Goal: Task Accomplishment & Management: Complete application form

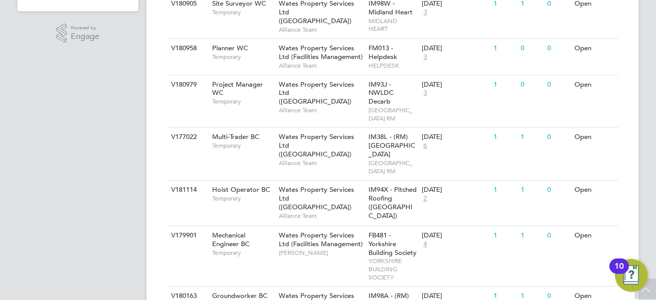
scroll to position [328, 0]
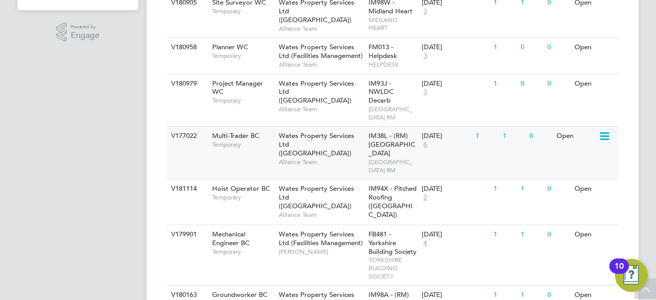
click at [250, 150] on div "Multi-Trader BC Temporary" at bounding box center [240, 140] width 72 height 27
click at [66, 146] on app-navbar "HJ Holly Jones Notifications 20 Applications: Network Team Members Businesses S…" at bounding box center [77, 116] width 121 height 831
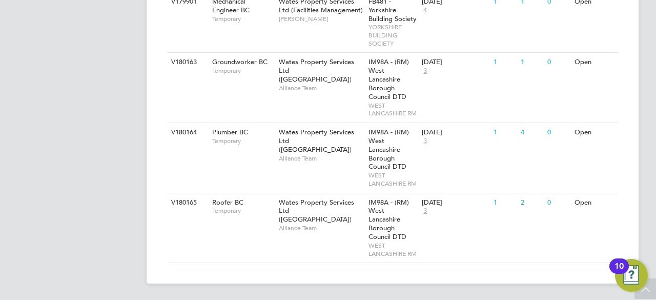
scroll to position [569, 0]
click at [327, 138] on span "Wates Property Services Ltd (Central & North)" at bounding box center [316, 141] width 75 height 26
click at [319, 221] on span "Wates Property Services Ltd (Central & North)" at bounding box center [316, 211] width 75 height 26
click at [357, 95] on div "V180163 Groundworker BC Temporary Wates Property Services Ltd (Central & North)…" at bounding box center [392, 87] width 451 height 70
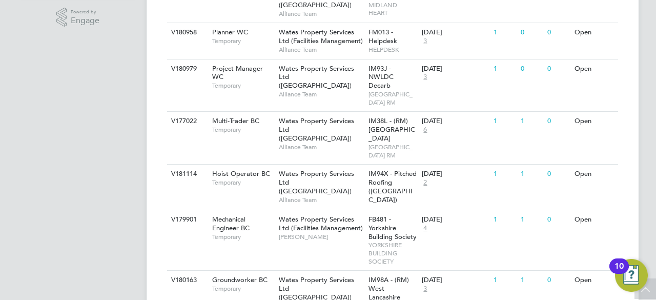
scroll to position [343, 0]
click at [353, 231] on span "Wates Property Services Ltd (Facilities Management)" at bounding box center [321, 222] width 84 height 17
click at [271, 153] on div "V177022 Multi-Trader BC Temporary Wates Property Services Ltd (Central & North)…" at bounding box center [392, 137] width 451 height 53
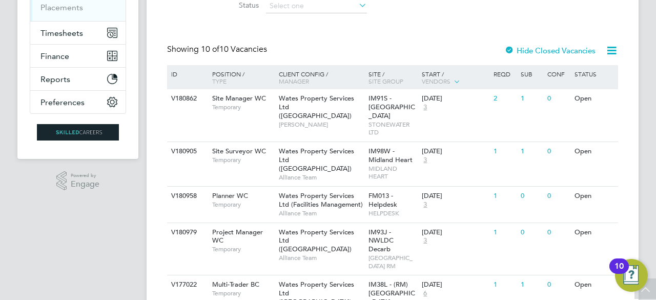
scroll to position [0, 0]
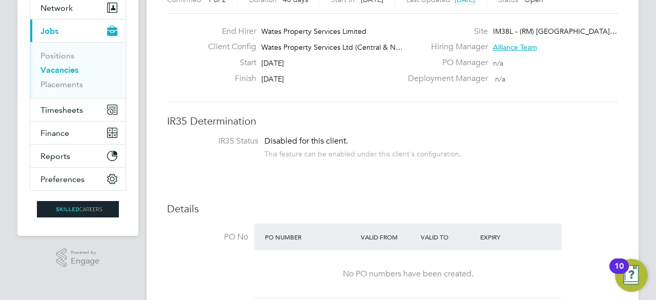
click at [383, 246] on div "PO Number Valid From Valid To Expiry" at bounding box center [407, 236] width 307 height 27
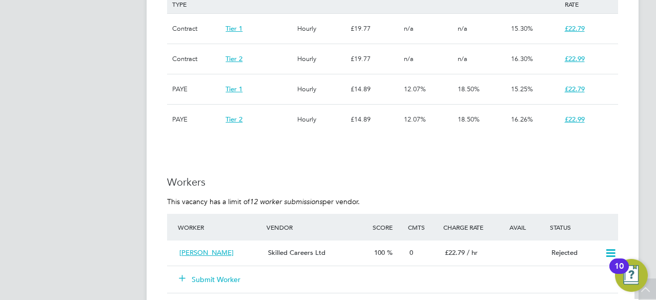
scroll to position [779, 0]
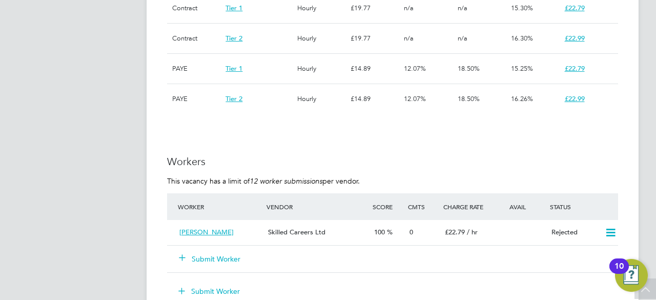
click at [465, 156] on h3 "Workers" at bounding box center [392, 161] width 451 height 13
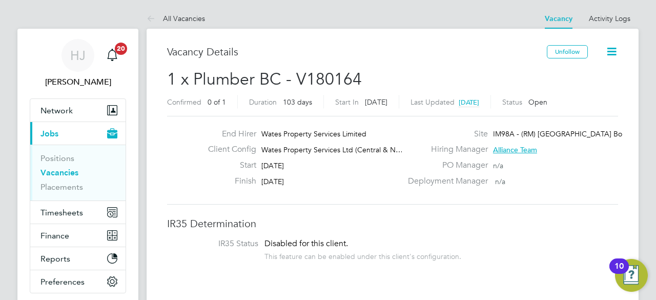
click at [320, 238] on span "Disabled for this client." at bounding box center [305, 243] width 83 height 10
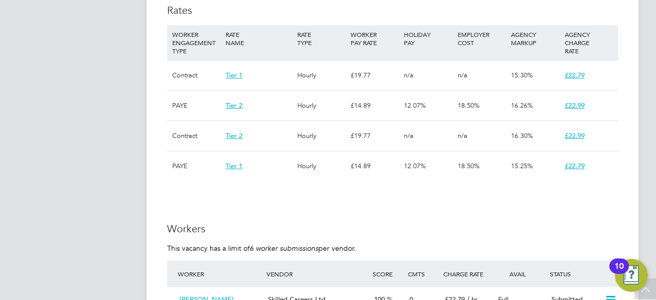
scroll to position [820, 0]
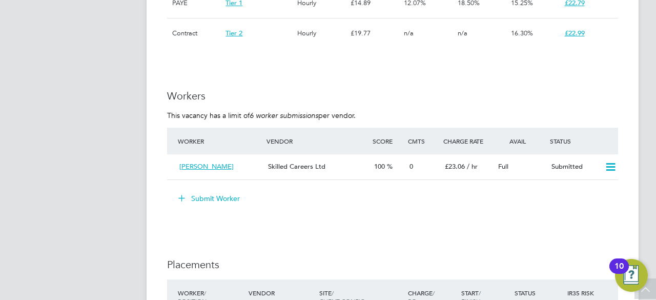
scroll to position [861, 0]
